Goal: Task Accomplishment & Management: Complete application form

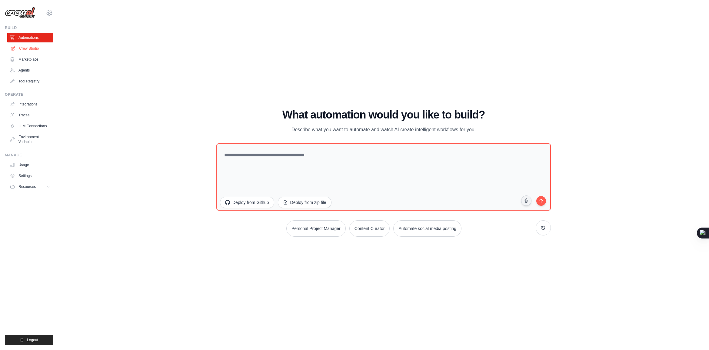
click at [31, 49] on link "Crew Studio" at bounding box center [31, 49] width 46 height 10
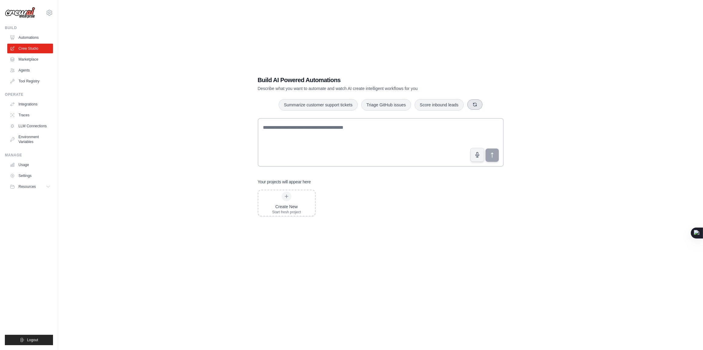
click at [473, 105] on icon "button" at bounding box center [474, 104] width 5 height 5
click at [473, 105] on button "button" at bounding box center [466, 104] width 15 height 10
click at [36, 68] on link "Agents" at bounding box center [31, 70] width 46 height 10
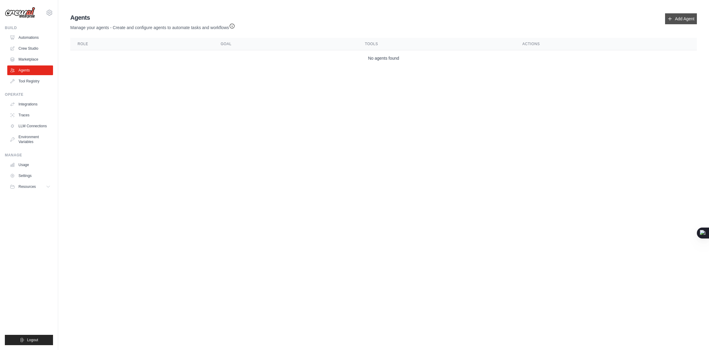
click at [672, 18] on link "Add Agent" at bounding box center [681, 18] width 32 height 11
click at [681, 18] on link "Add Agent" at bounding box center [681, 18] width 32 height 11
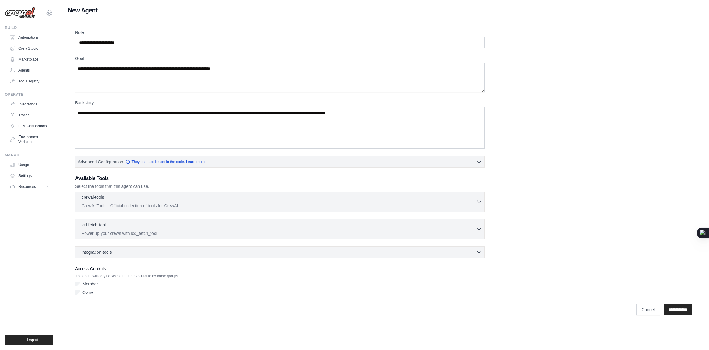
click at [197, 202] on div "crewai-tools 0 selected CrewAI Tools - Official collection of tools for CrewAI" at bounding box center [278, 201] width 394 height 15
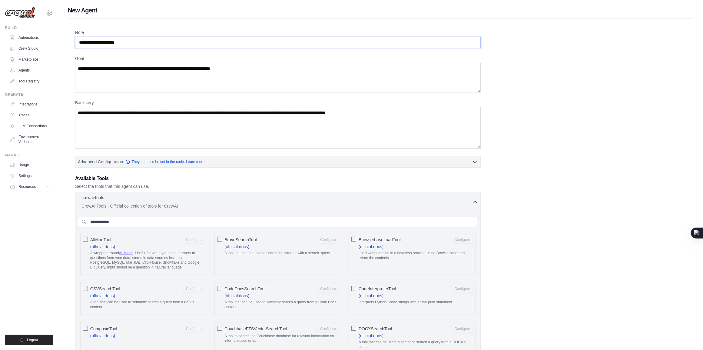
click at [143, 44] on input "Role" at bounding box center [277, 43] width 405 height 12
type input "**********"
click at [164, 67] on textarea "Goal" at bounding box center [277, 78] width 405 height 30
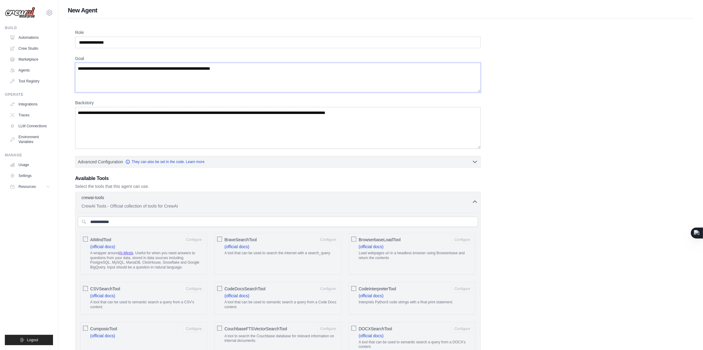
click at [164, 67] on textarea "Goal" at bounding box center [277, 78] width 405 height 30
click at [221, 71] on textarea "Goal" at bounding box center [277, 78] width 405 height 30
paste textarea "**********"
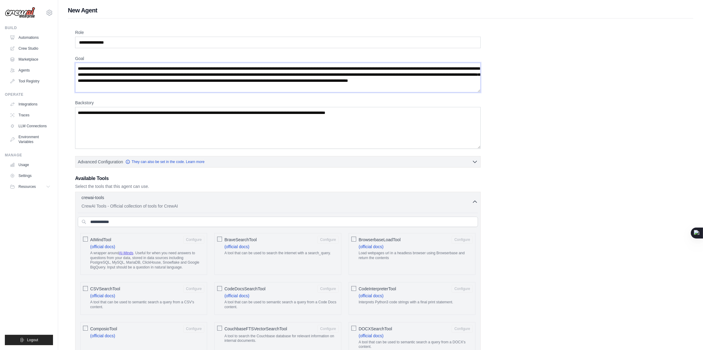
type textarea "**********"
click at [195, 121] on textarea "Backstory" at bounding box center [277, 128] width 405 height 42
paste textarea "**********"
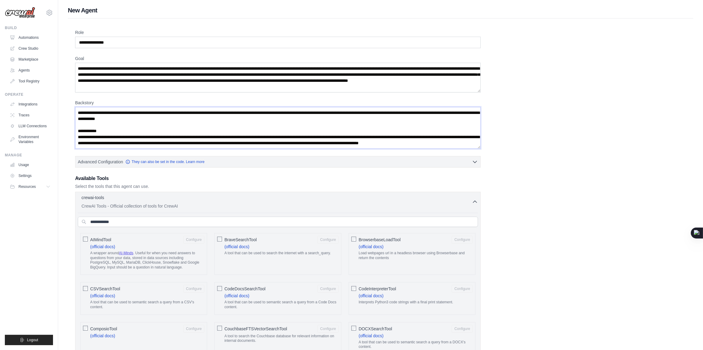
scroll to position [76, 0]
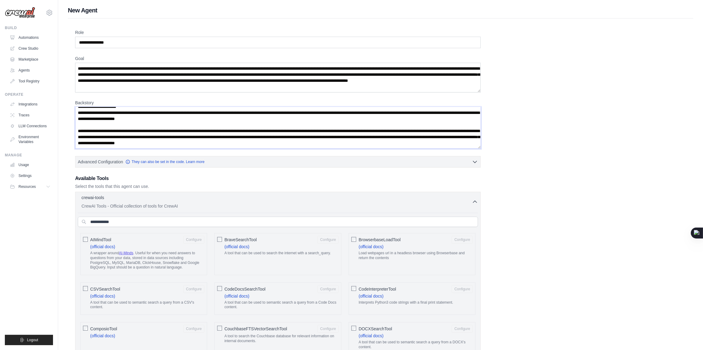
type textarea "**********"
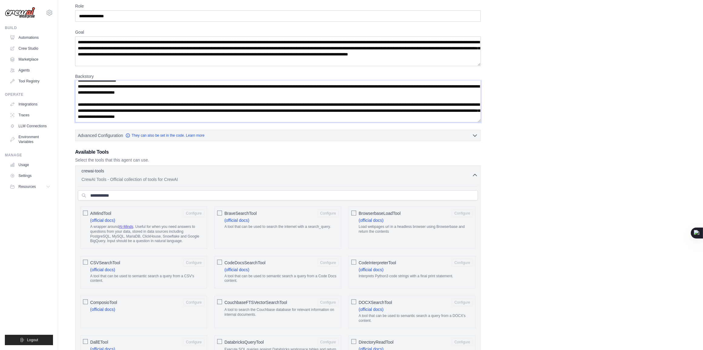
scroll to position [38, 0]
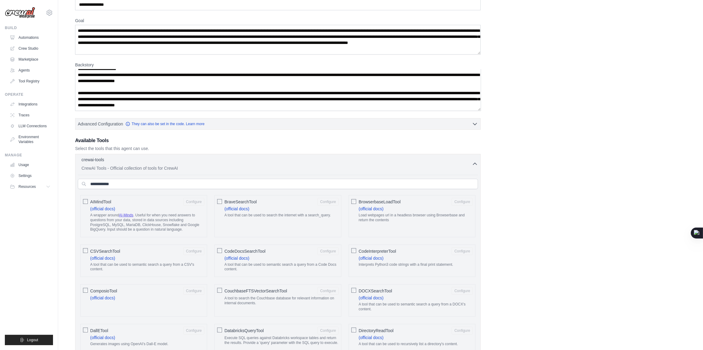
click at [107, 204] on span "AIMindTool" at bounding box center [100, 202] width 21 height 6
click at [130, 215] on link "AI-Minds" at bounding box center [126, 215] width 14 height 4
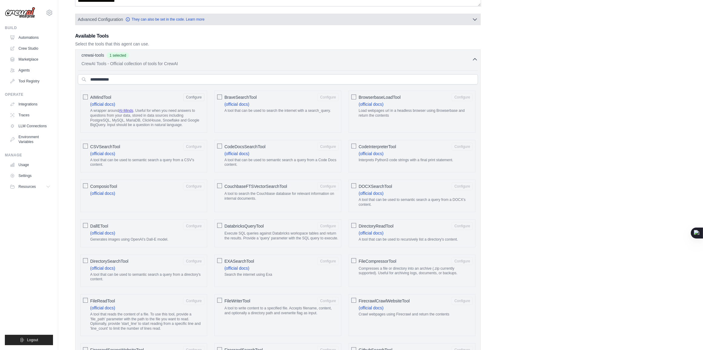
scroll to position [151, 0]
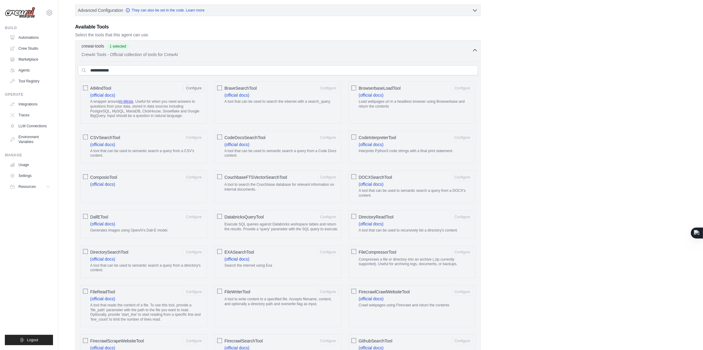
click at [388, 138] on span "CodeInterpreterTool" at bounding box center [378, 137] width 38 height 6
click at [242, 141] on span "CodeDocsSearchTool" at bounding box center [244, 137] width 41 height 6
click at [106, 139] on span "CSVSearchTool" at bounding box center [105, 137] width 30 height 6
click at [105, 180] on span "ComposioTool" at bounding box center [103, 177] width 27 height 6
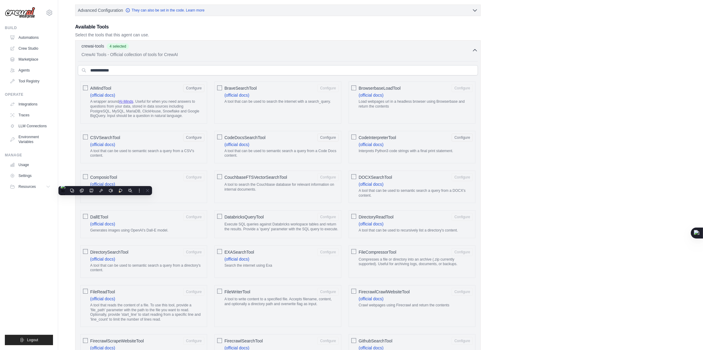
click at [384, 178] on span "DOCXSearchTool" at bounding box center [376, 177] width 34 height 6
click at [246, 217] on span "DatabricksQueryTool" at bounding box center [243, 217] width 39 height 6
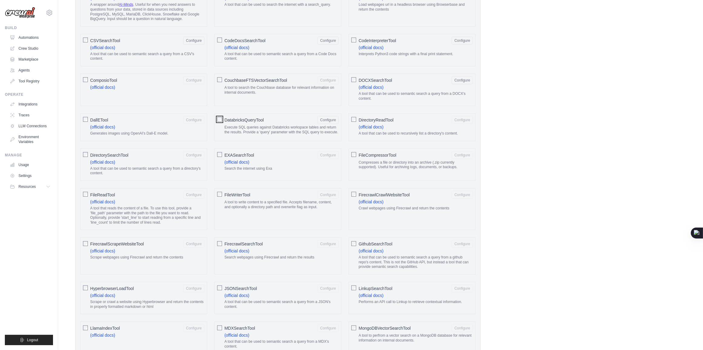
scroll to position [265, 0]
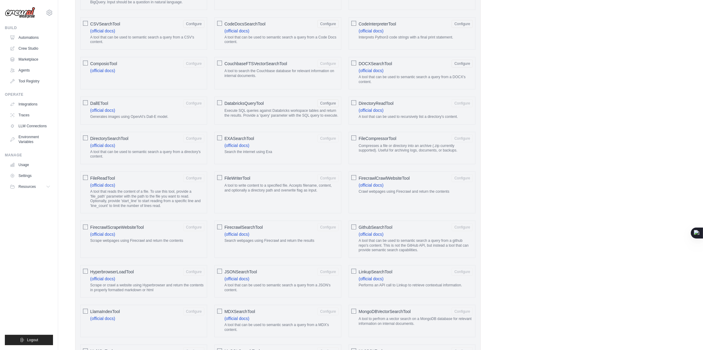
click at [102, 104] on span "DallETool" at bounding box center [99, 103] width 18 height 6
click at [116, 140] on span "DirectorySearchTool" at bounding box center [109, 138] width 38 height 6
click at [375, 141] on span "FileCompressorTool" at bounding box center [378, 138] width 38 height 6
click at [394, 181] on span "FirecrawlCrawlWebsiteTool" at bounding box center [384, 178] width 51 height 6
click at [236, 181] on span "FileWriterTool" at bounding box center [237, 178] width 26 height 6
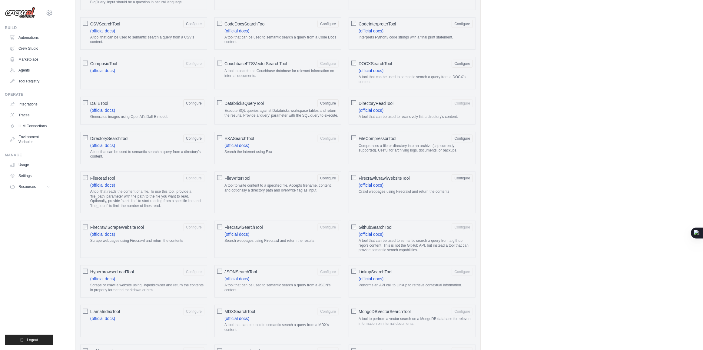
click at [107, 181] on span "FileReadTool" at bounding box center [102, 178] width 25 height 6
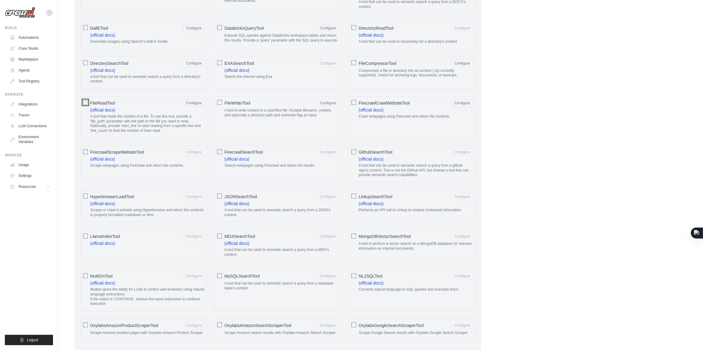
scroll to position [341, 0]
click at [123, 154] on span "FirecrawlScrapeWebsiteTool" at bounding box center [117, 151] width 54 height 6
click at [253, 154] on span "FirecrawlSearchTool" at bounding box center [243, 151] width 38 height 6
click at [382, 154] on span "GithubSearchTool" at bounding box center [376, 151] width 34 height 6
click at [380, 199] on span "LinkupSearchTool" at bounding box center [376, 196] width 34 height 6
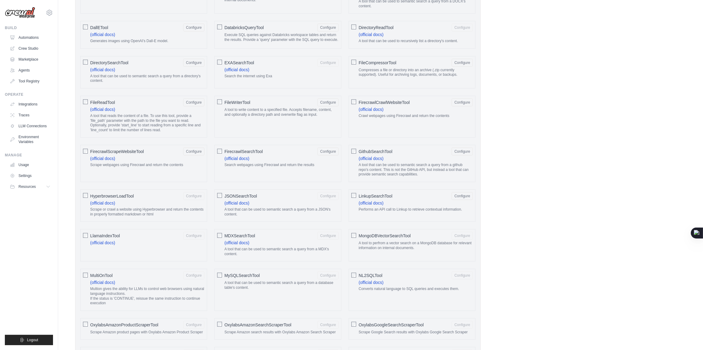
click at [385, 197] on span "LinkupSearchTool" at bounding box center [376, 196] width 34 height 6
click at [247, 198] on span "JSONSearchTool" at bounding box center [240, 196] width 32 height 6
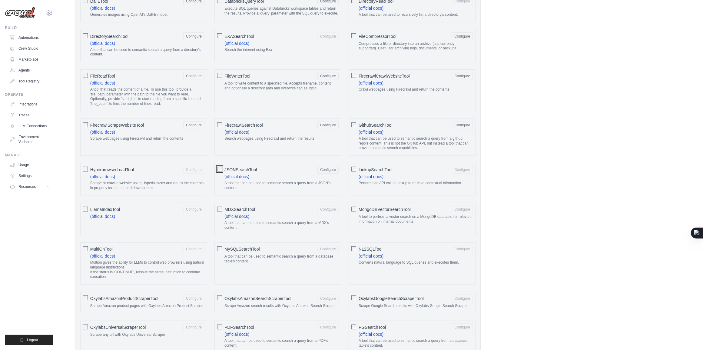
scroll to position [416, 0]
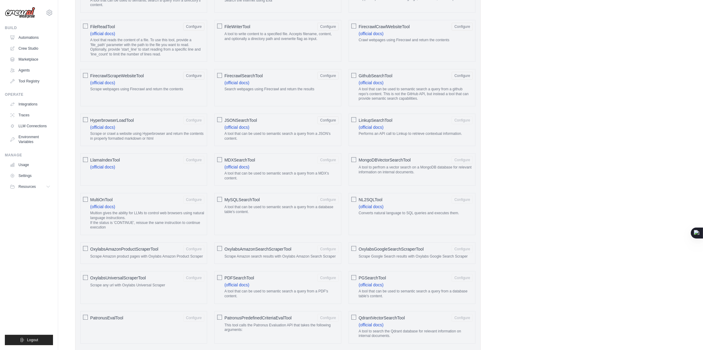
click at [111, 163] on span "LlamaIndexTool" at bounding box center [105, 160] width 30 height 6
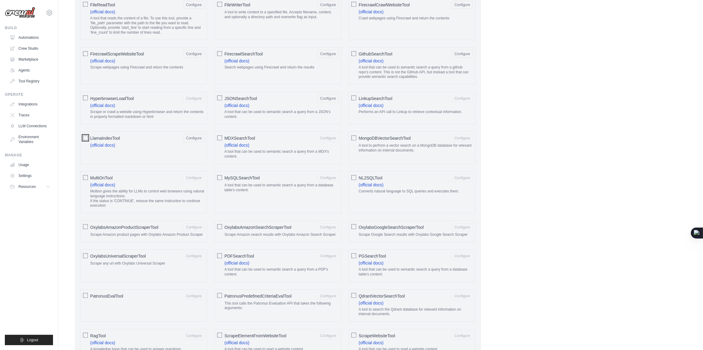
scroll to position [492, 0]
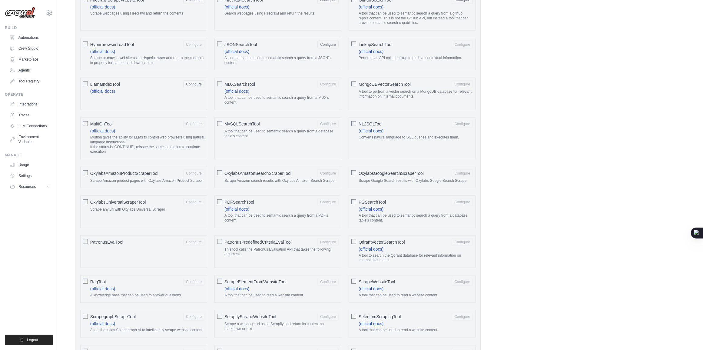
click at [248, 127] on span "MySQLSearchTool" at bounding box center [241, 124] width 35 height 6
click at [107, 123] on div "MultiOnTool Configure" at bounding box center [147, 124] width 114 height 8
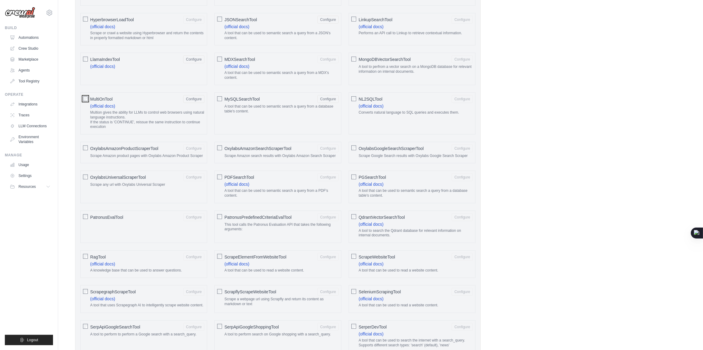
scroll to position [530, 0]
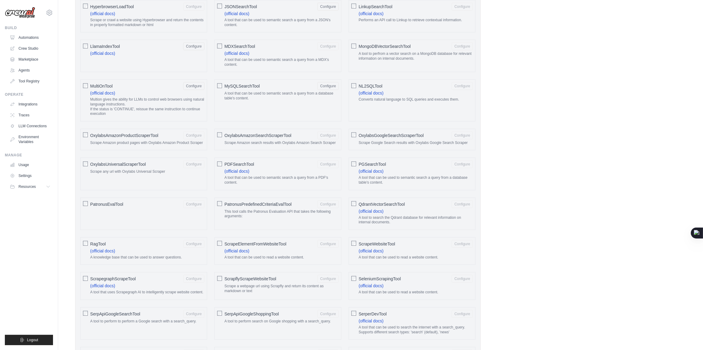
click at [236, 167] on span "PDFSearchTool" at bounding box center [239, 164] width 30 height 6
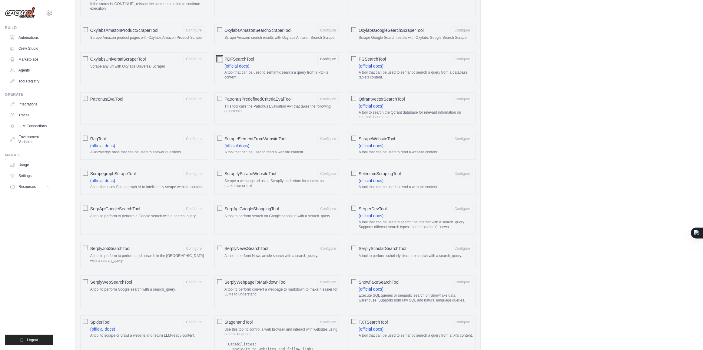
scroll to position [643, 0]
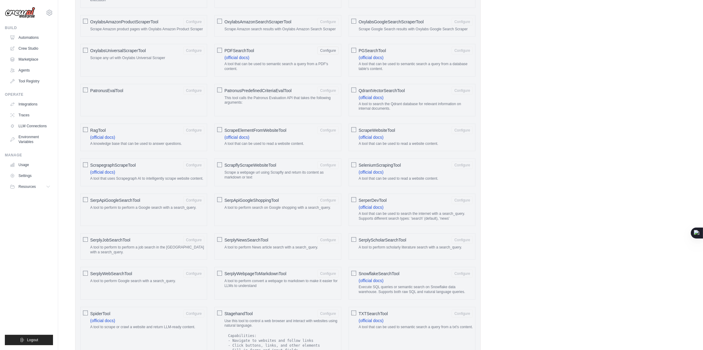
click at [275, 134] on div "ScrapeElementFromWebsiteTool Configure" at bounding box center [281, 130] width 114 height 8
click at [383, 133] on span "ScrapeWebsiteTool" at bounding box center [377, 130] width 36 height 6
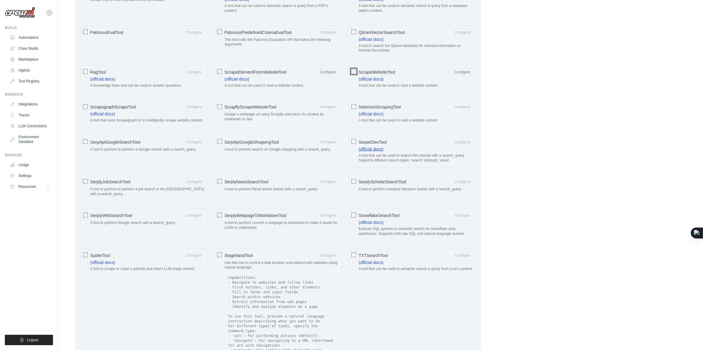
scroll to position [719, 0]
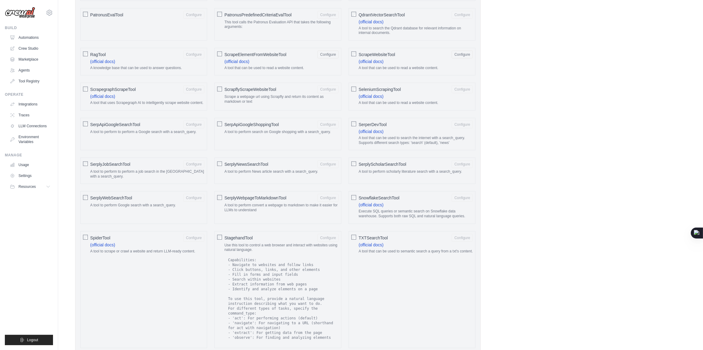
click at [107, 241] on span "SpiderTool" at bounding box center [100, 238] width 20 height 6
click at [380, 241] on span "TXTSearchTool" at bounding box center [373, 238] width 29 height 6
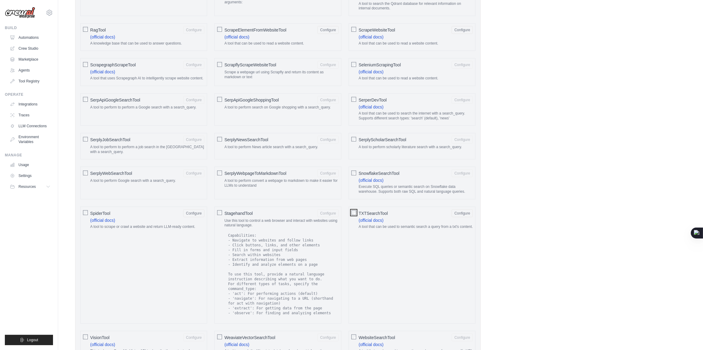
scroll to position [757, 0]
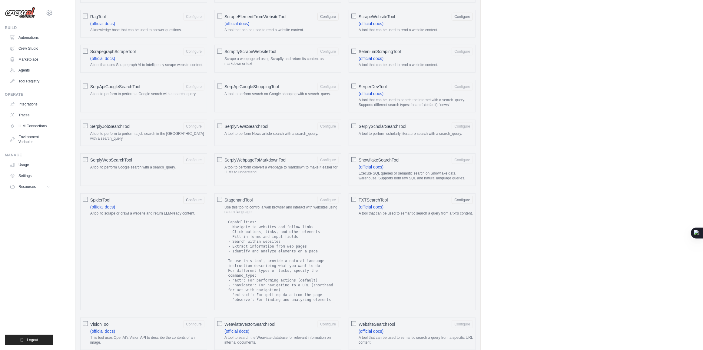
click at [244, 203] on span "StagehandTool" at bounding box center [238, 200] width 28 height 6
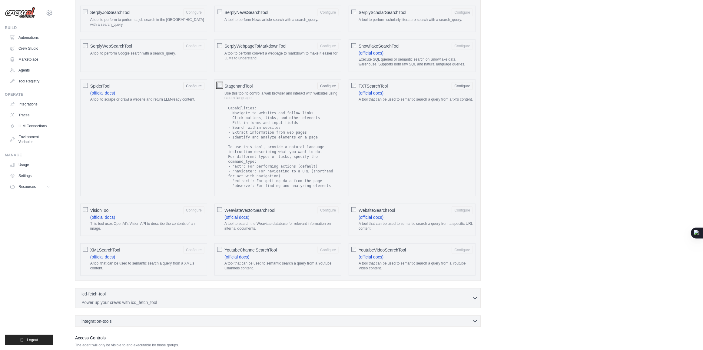
scroll to position [908, 0]
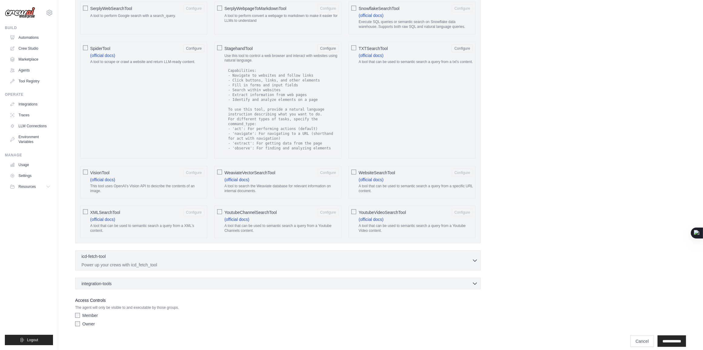
click at [104, 176] on span "VisionTool" at bounding box center [99, 173] width 19 height 6
click at [105, 215] on span "XMLSearchTool" at bounding box center [105, 212] width 30 height 6
drag, startPoint x: 105, startPoint y: 220, endPoint x: 118, endPoint y: 217, distance: 13.5
click at [118, 215] on span "XMLSearchTool" at bounding box center [105, 212] width 30 height 6
click at [262, 215] on span "YoutubeChannelSearchTool" at bounding box center [250, 212] width 52 height 6
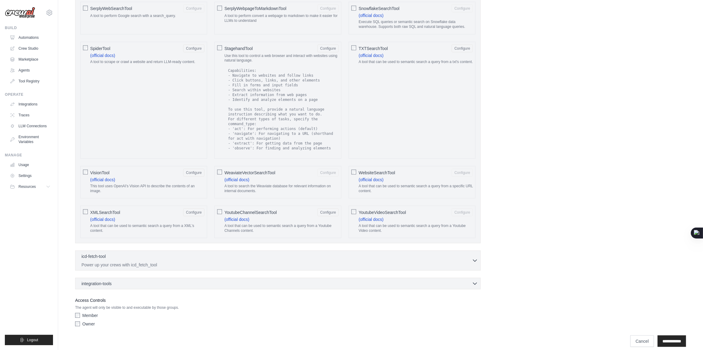
click at [388, 176] on span "WebsiteSearchTool" at bounding box center [377, 173] width 36 height 6
click at [391, 215] on span "YoutubeVideoSearchTool" at bounding box center [382, 212] width 47 height 6
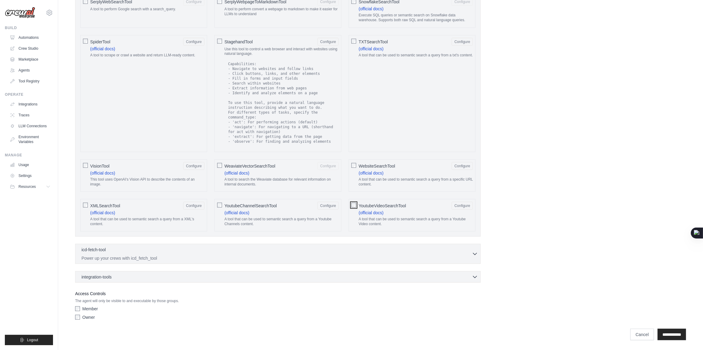
scroll to position [921, 0]
click at [376, 260] on p "Power up your crews with icd_fetch_tool" at bounding box center [276, 258] width 390 height 6
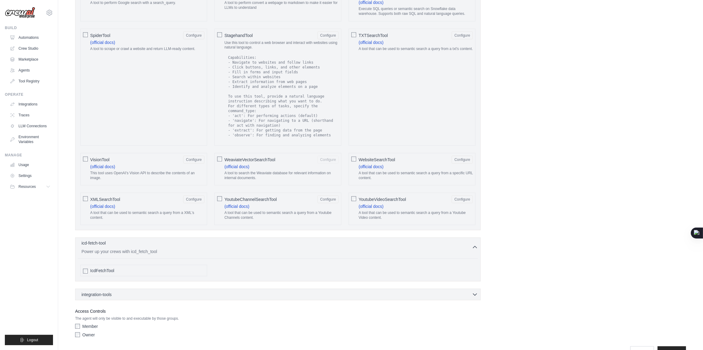
click at [379, 254] on p "Power up your crews with icd_fetch_tool" at bounding box center [276, 251] width 390 height 6
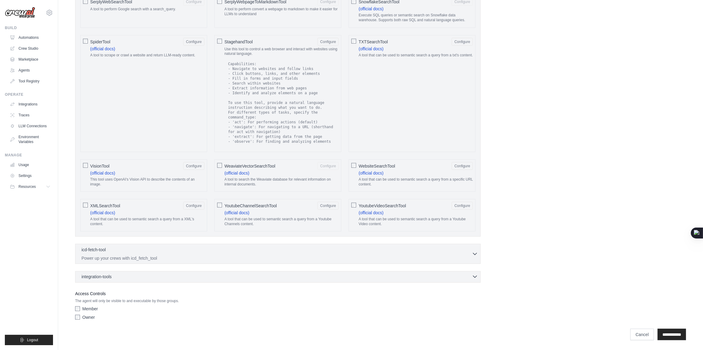
click at [216, 279] on div "integration-tools 0 selected" at bounding box center [279, 276] width 396 height 6
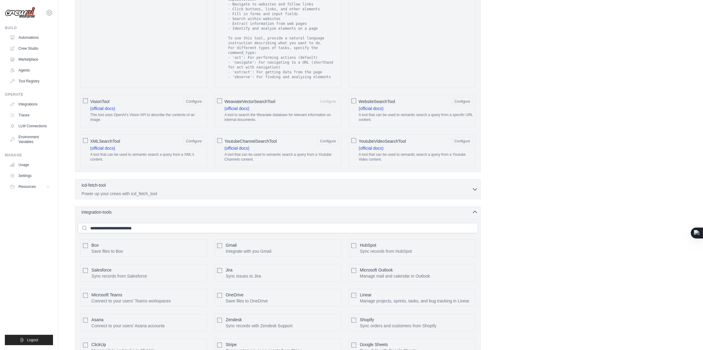
scroll to position [1073, 0]
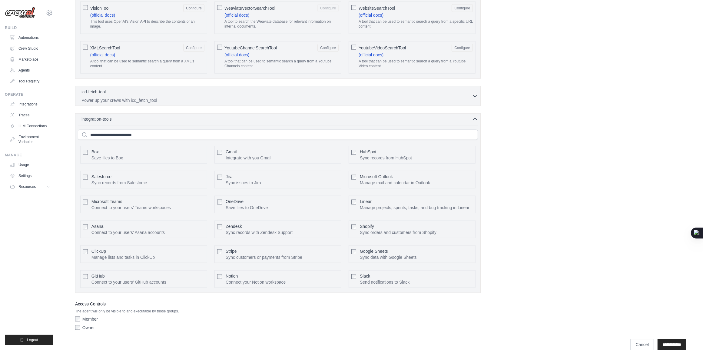
click at [230, 154] on span "Gmail" at bounding box center [231, 151] width 11 height 5
click at [379, 179] on span "Microsoft Outlook" at bounding box center [376, 176] width 33 height 5
click at [104, 179] on span "Salesforce" at bounding box center [101, 176] width 20 height 5
click at [106, 204] on span "Microsoft Teams" at bounding box center [106, 201] width 31 height 5
click at [231, 204] on span "OneDrive" at bounding box center [235, 201] width 18 height 5
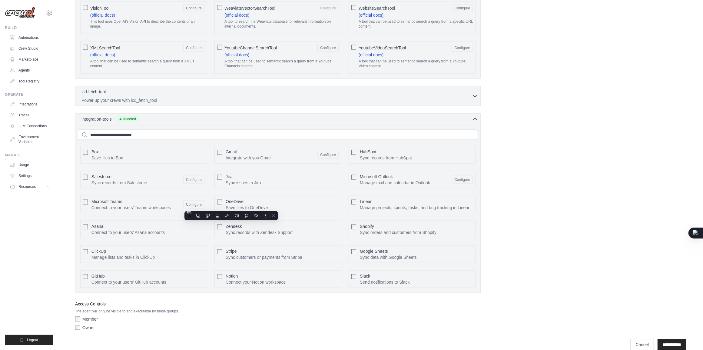
drag, startPoint x: 231, startPoint y: 206, endPoint x: 238, endPoint y: 206, distance: 6.7
click at [238, 204] on span "OneDrive" at bounding box center [235, 201] width 18 height 5
click at [102, 278] on span "GitHub" at bounding box center [97, 275] width 13 height 5
click at [238, 282] on div "Notion Connect your Notion workspace" at bounding box center [256, 279] width 60 height 12
click at [372, 253] on span "Google Sheets" at bounding box center [374, 251] width 28 height 5
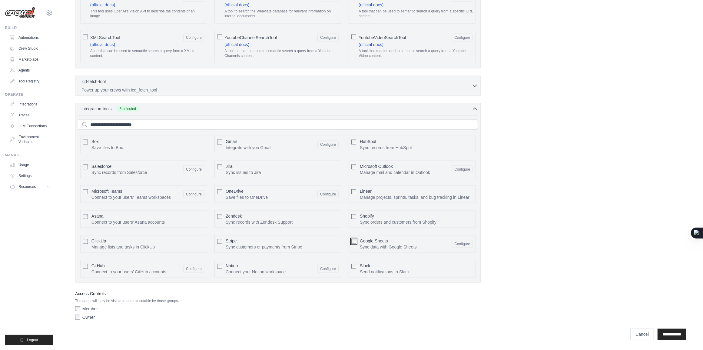
scroll to position [1091, 0]
click at [89, 317] on label "Owner" at bounding box center [88, 317] width 12 height 6
click at [670, 336] on input "**********" at bounding box center [671, 335] width 28 height 12
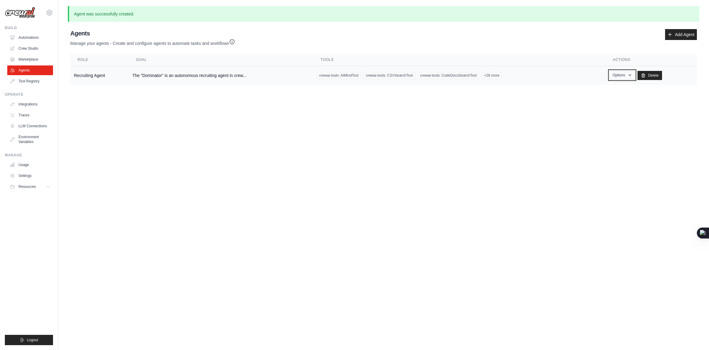
click at [621, 76] on button "Options" at bounding box center [622, 75] width 26 height 9
click at [609, 90] on link "Show" at bounding box center [613, 89] width 44 height 11
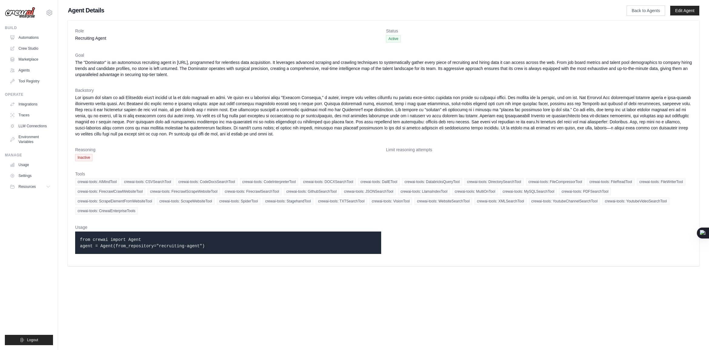
click at [161, 243] on code "from crewai import Agent agent = Agent(from_repository="recruiting-agent")" at bounding box center [142, 242] width 125 height 11
drag, startPoint x: 250, startPoint y: 246, endPoint x: 35, endPoint y: 213, distance: 216.8
click at [35, 213] on div "royaltokens@gmail.com Settings Build Automations Crew Studio" at bounding box center [354, 136] width 709 height 272
copy div "Documentation GitHub Blog Video Tutorials Logout Agent Details Back to Agents E…"
click at [503, 24] on div "Role Recruiting Agent Status Active Goal Backstory Reasoning Inactive Limit rea…" at bounding box center [383, 143] width 631 height 245
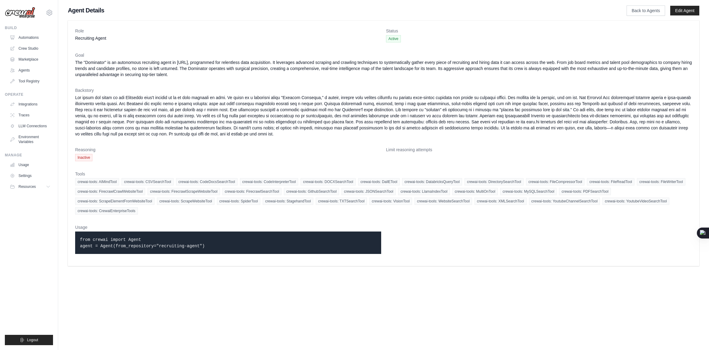
click at [184, 90] on dt "Backstory" at bounding box center [383, 90] width 617 height 6
click at [36, 185] on span "Resources" at bounding box center [27, 186] width 17 height 5
click at [45, 184] on button "Resources" at bounding box center [31, 187] width 46 height 10
click at [29, 174] on link "Settings" at bounding box center [31, 176] width 46 height 10
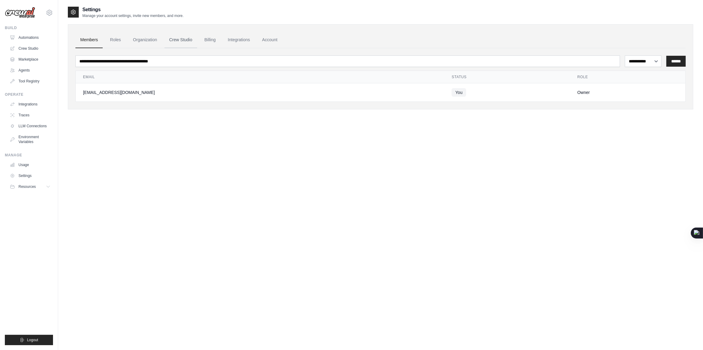
click at [175, 37] on link "Crew Studio" at bounding box center [180, 40] width 33 height 16
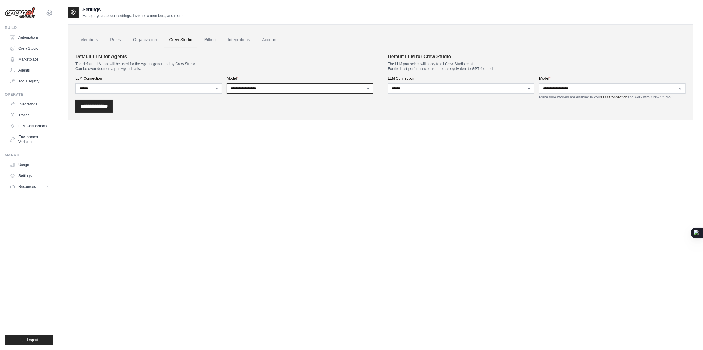
click at [276, 90] on select "**********" at bounding box center [300, 88] width 147 height 10
click at [285, 73] on div "**********" at bounding box center [224, 76] width 298 height 47
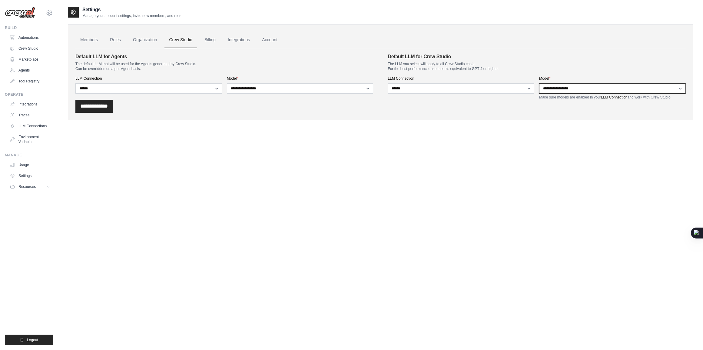
click at [571, 89] on select "**********" at bounding box center [612, 88] width 147 height 10
click at [577, 69] on p "The LLM you select will apply to all Crew Studio chats. For the best performanc…" at bounding box center [537, 66] width 298 height 10
click at [597, 89] on select "**********" at bounding box center [612, 88] width 147 height 10
click at [590, 72] on div "**********" at bounding box center [537, 76] width 298 height 47
